Goal: Information Seeking & Learning: Understand process/instructions

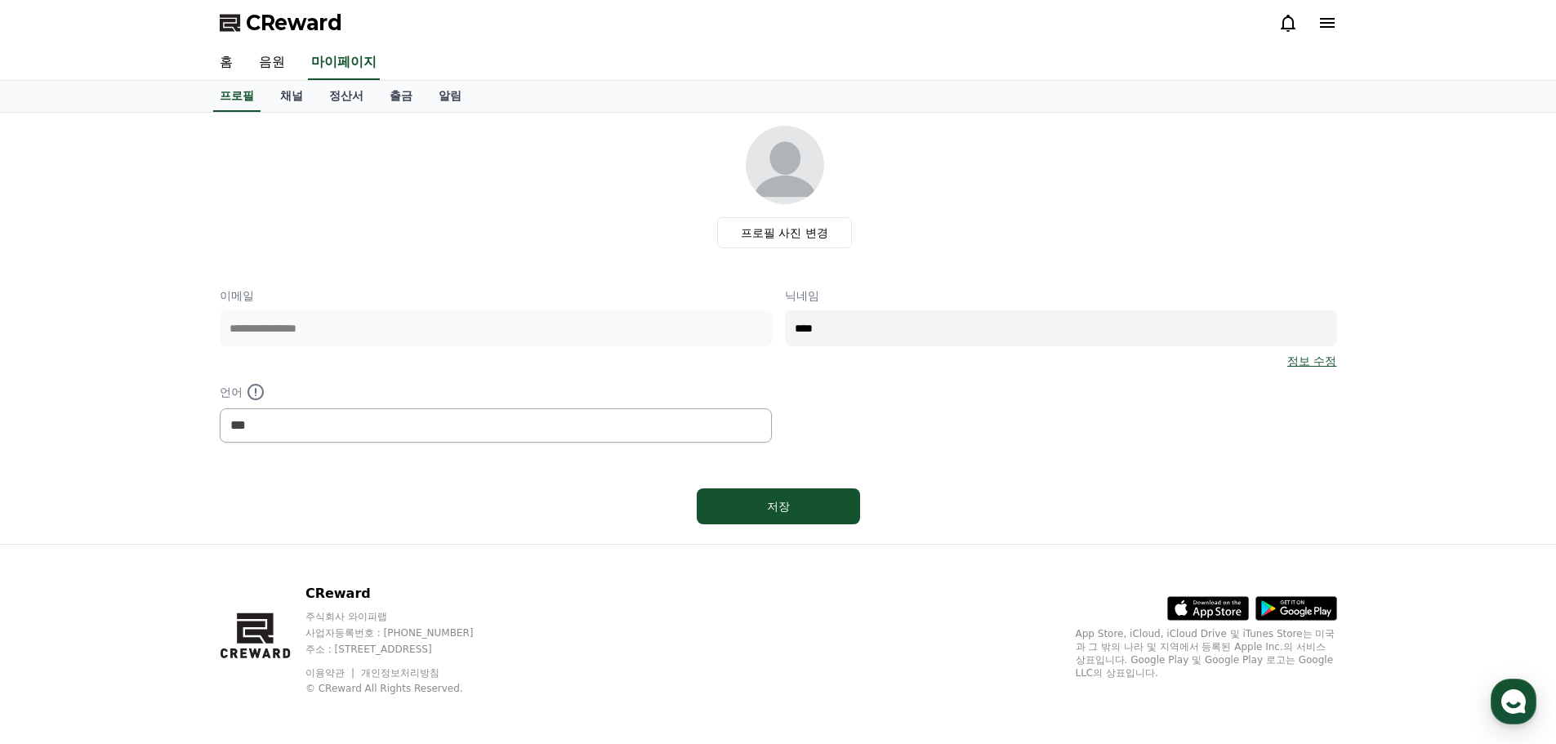
select select "**********"
click at [219, 86] on link "프로필" at bounding box center [236, 96] width 47 height 31
click at [280, 65] on link "음원" at bounding box center [272, 63] width 52 height 34
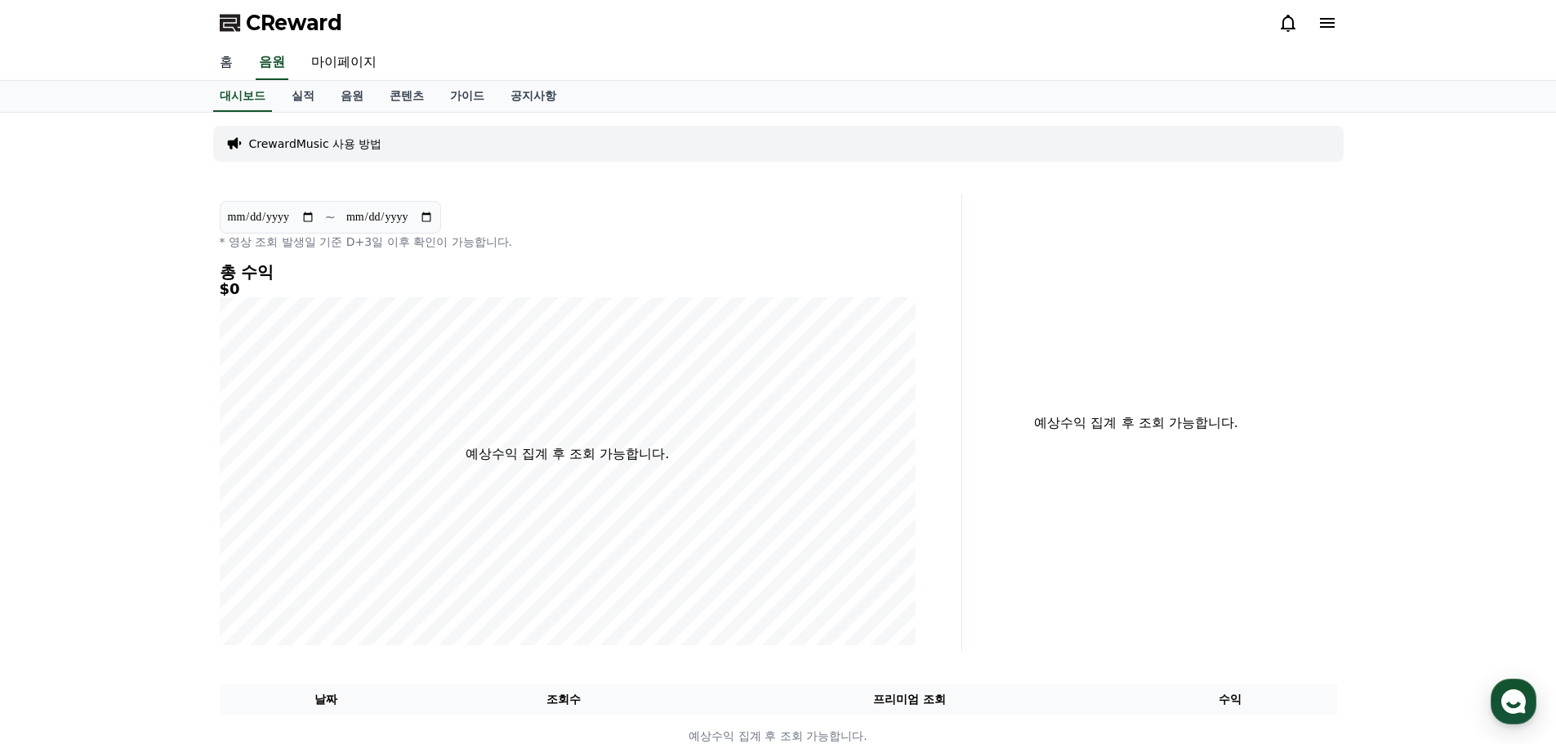
click at [234, 55] on link "홈" at bounding box center [226, 63] width 39 height 34
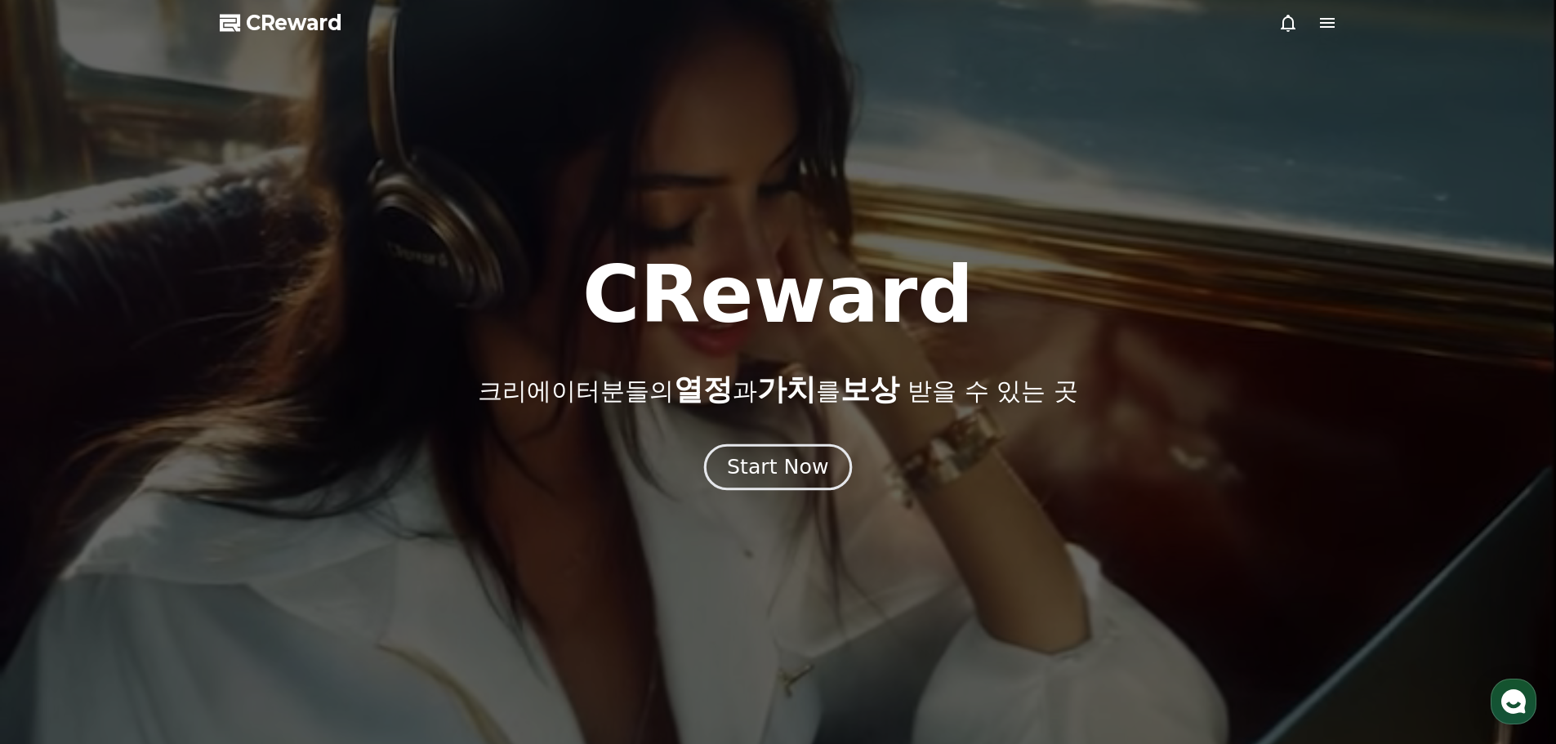
click at [752, 480] on div "Start Now" at bounding box center [777, 467] width 101 height 28
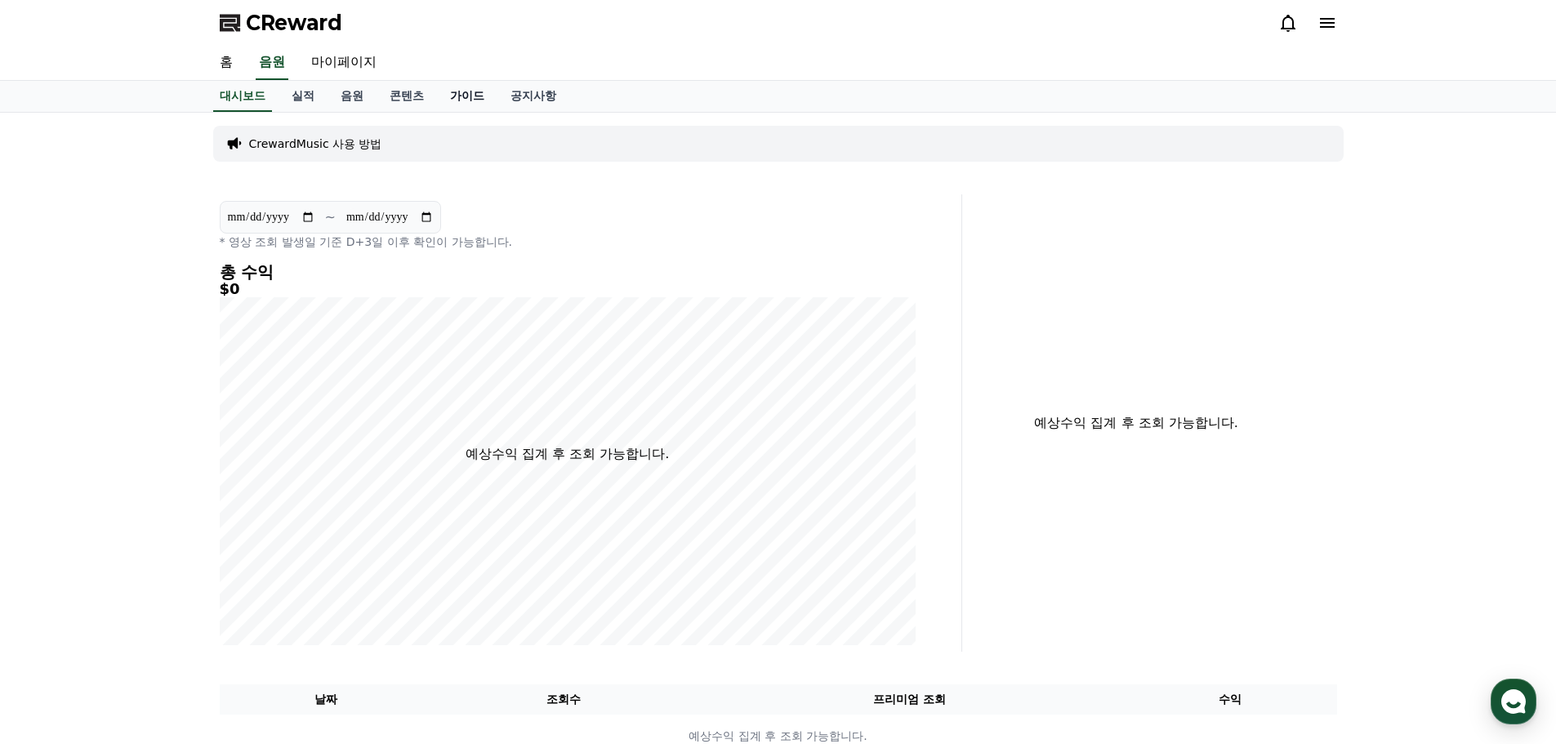
click at [488, 100] on link "가이드" at bounding box center [467, 96] width 60 height 31
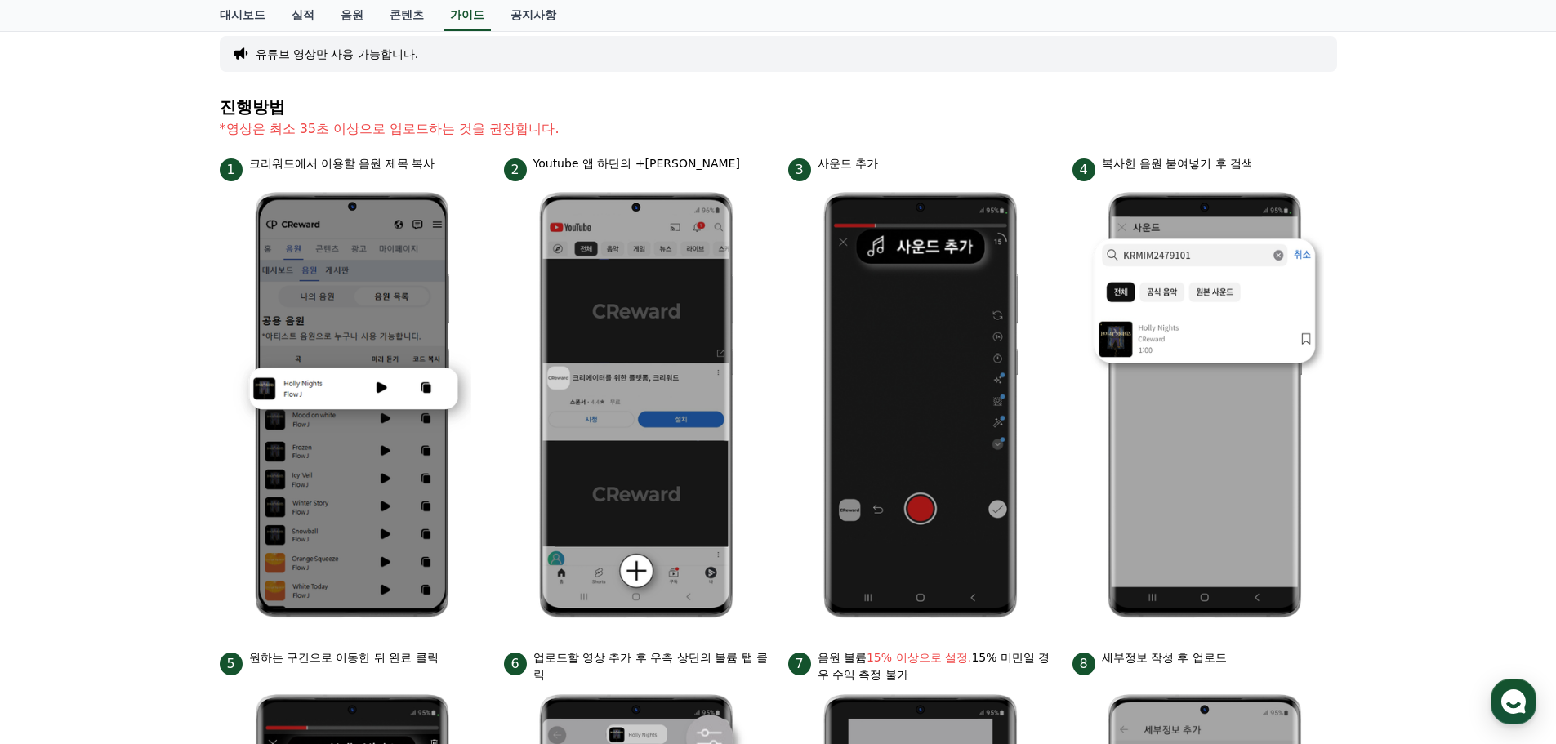
scroll to position [163, 0]
